Goal: Transaction & Acquisition: Purchase product/service

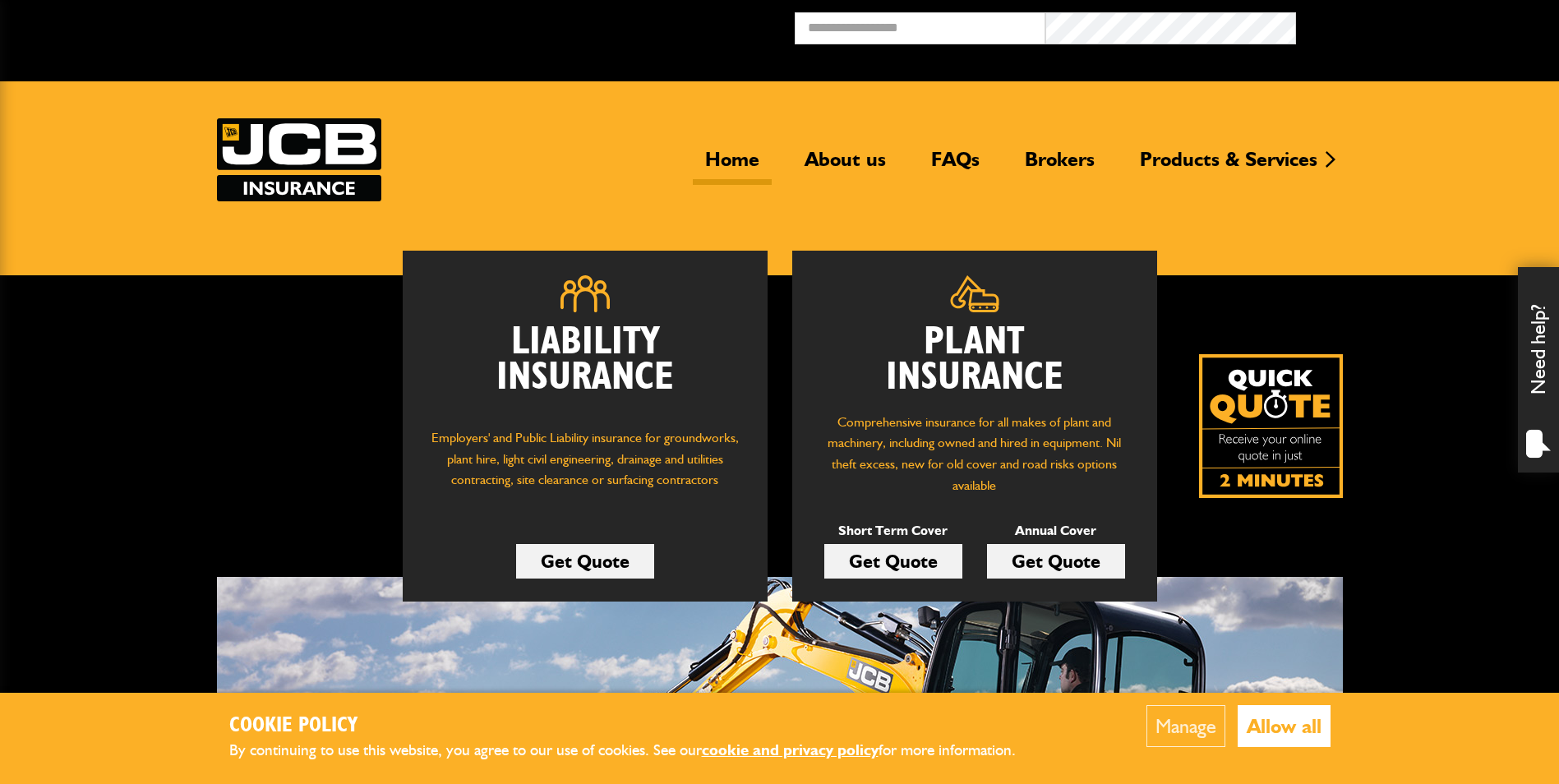
scroll to position [164, 0]
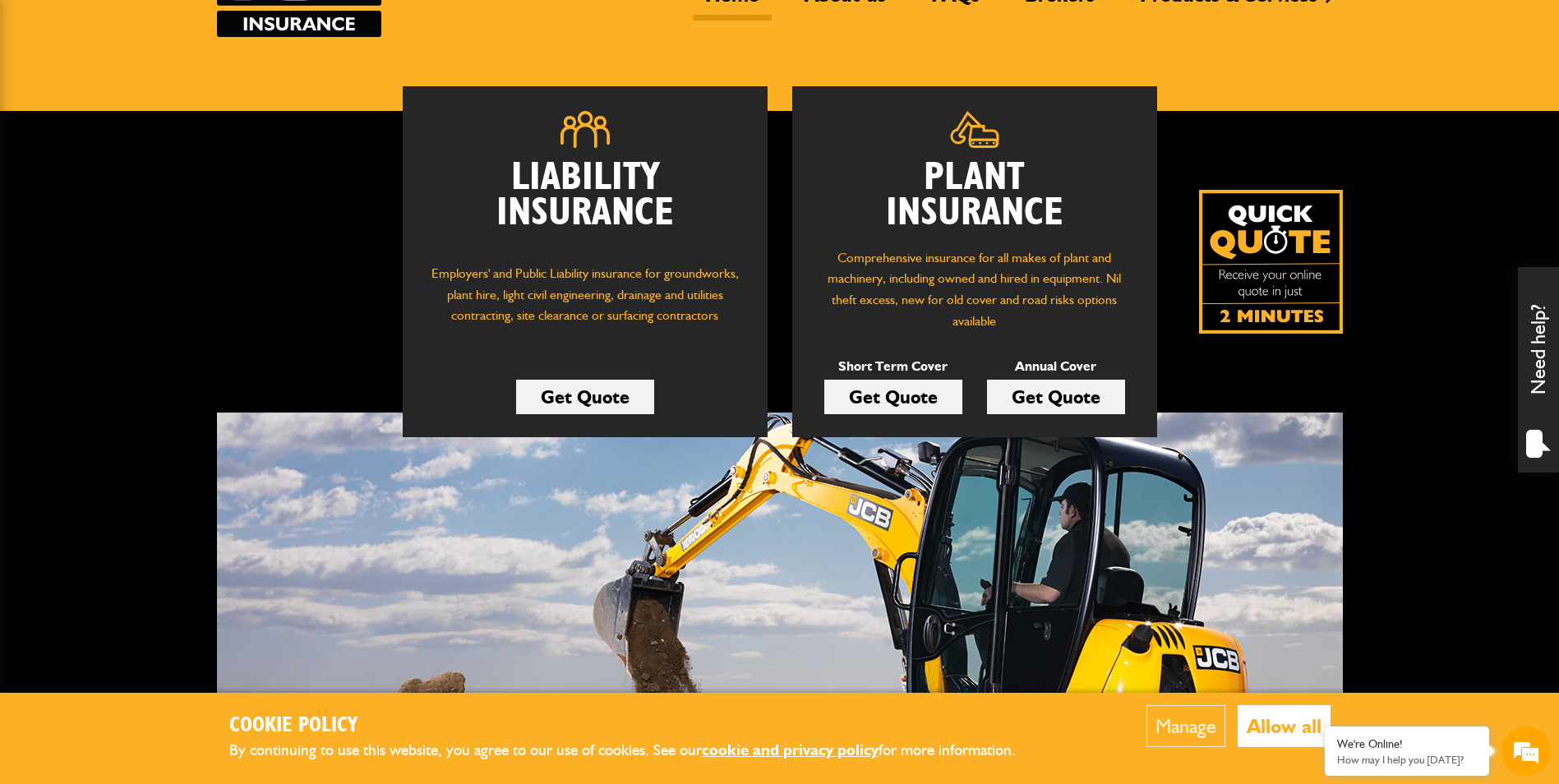
click at [1290, 721] on button "Allow all" at bounding box center [1284, 726] width 92 height 42
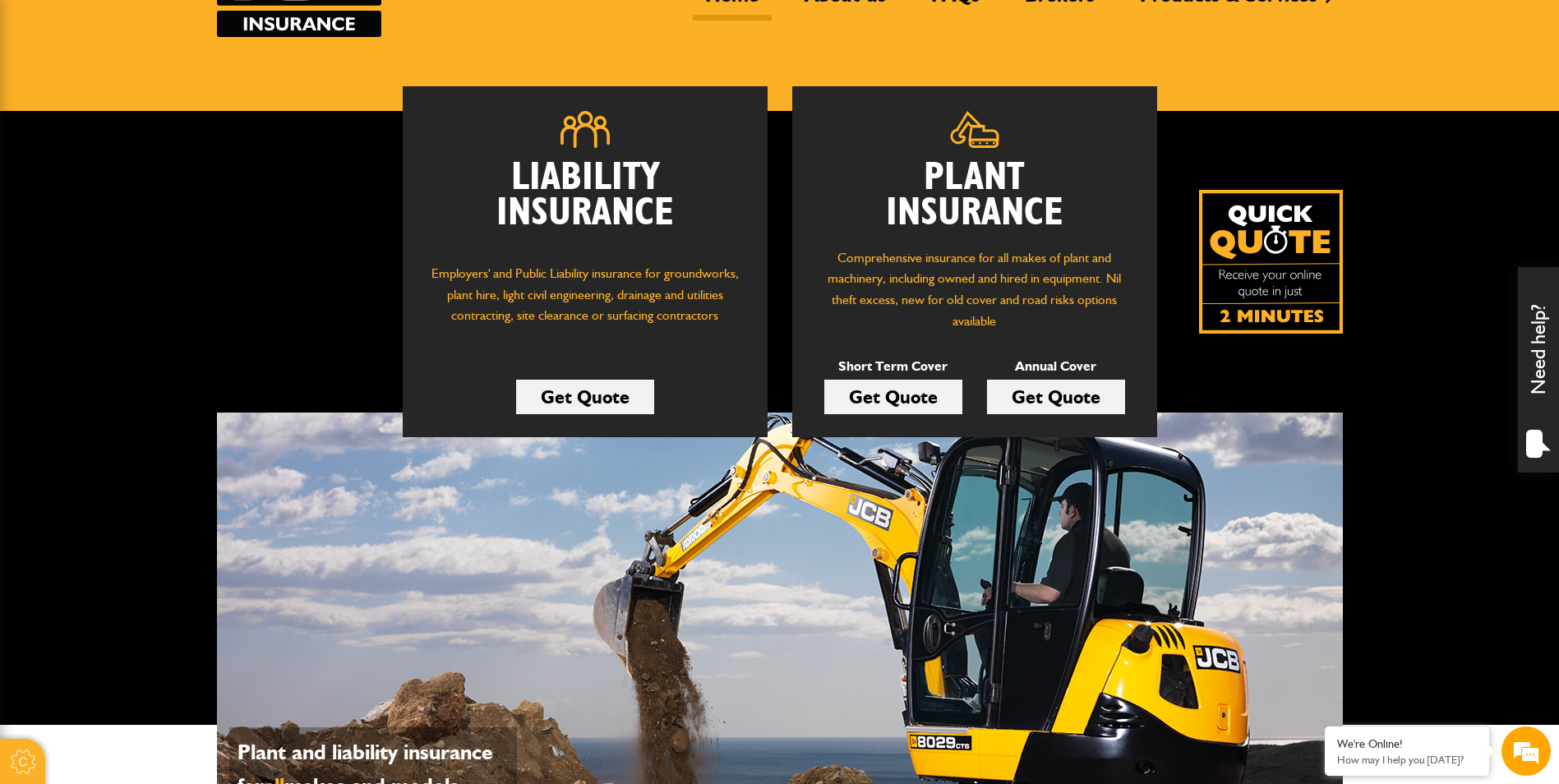
scroll to position [0, 0]
click at [869, 396] on link "Get Quote" at bounding box center [893, 397] width 138 height 35
